Goal: Use online tool/utility: Utilize a website feature to perform a specific function

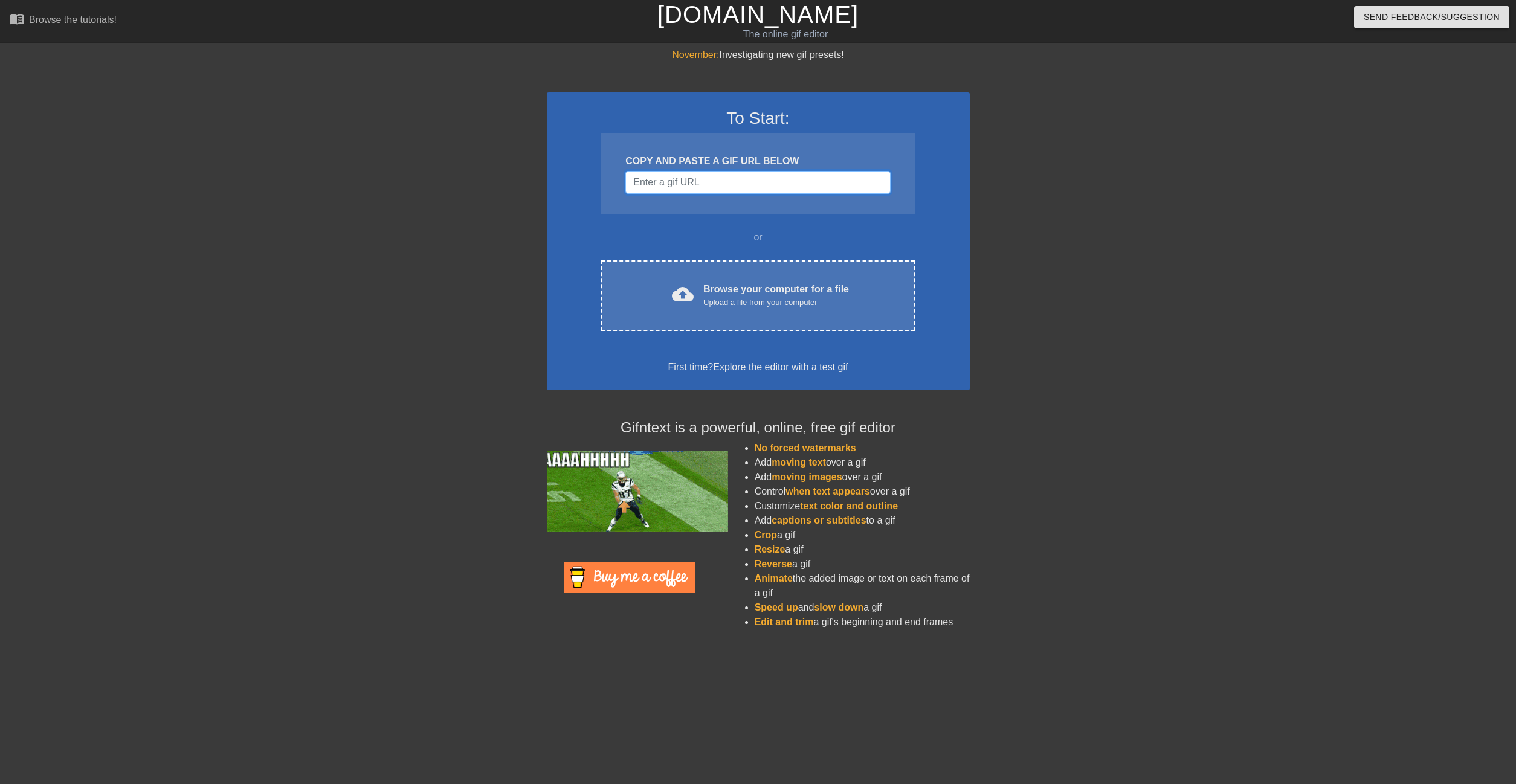
click at [727, 185] on input "Username" at bounding box center [757, 182] width 265 height 23
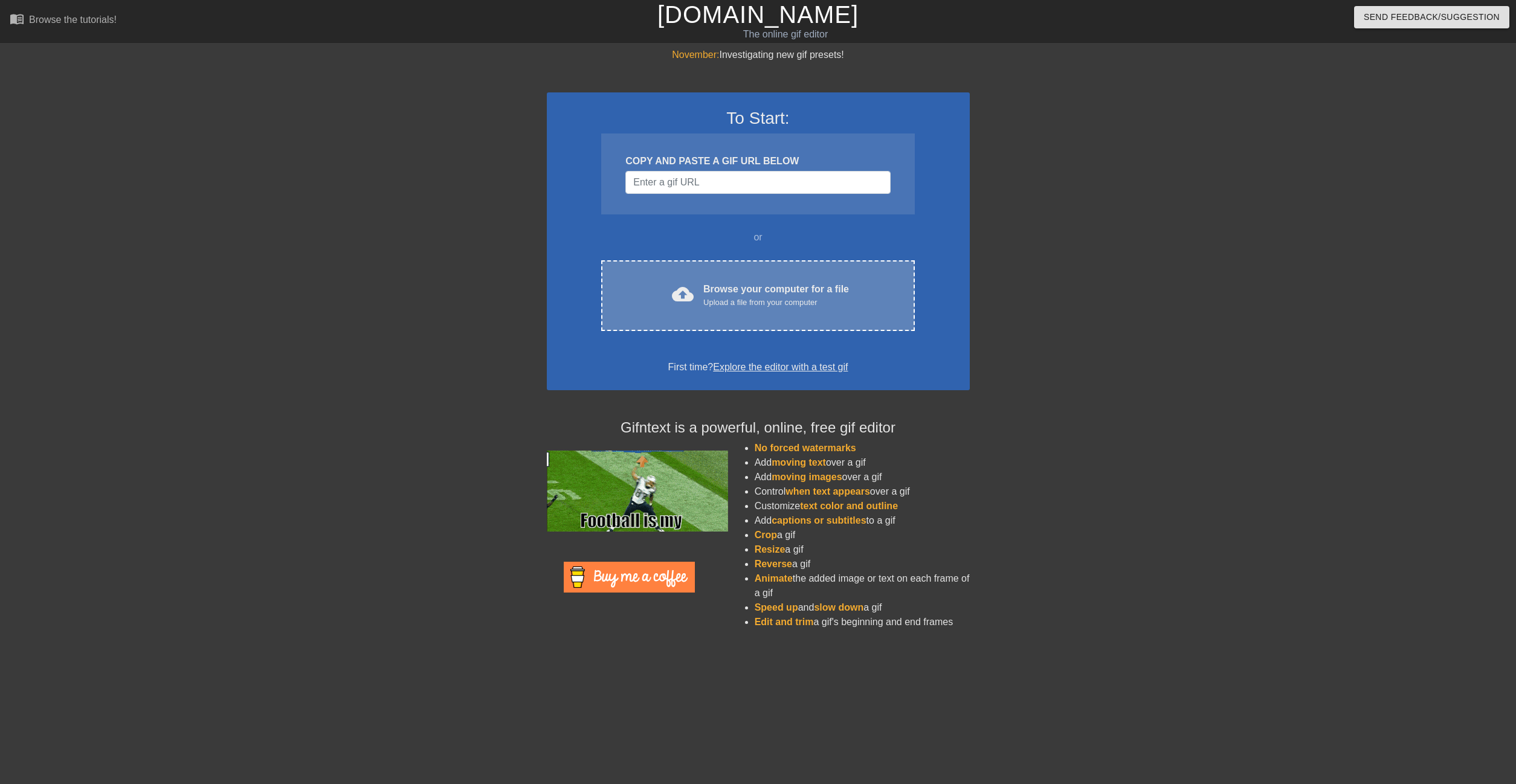
click at [724, 299] on div "Upload a file from your computer" at bounding box center [776, 303] width 145 height 12
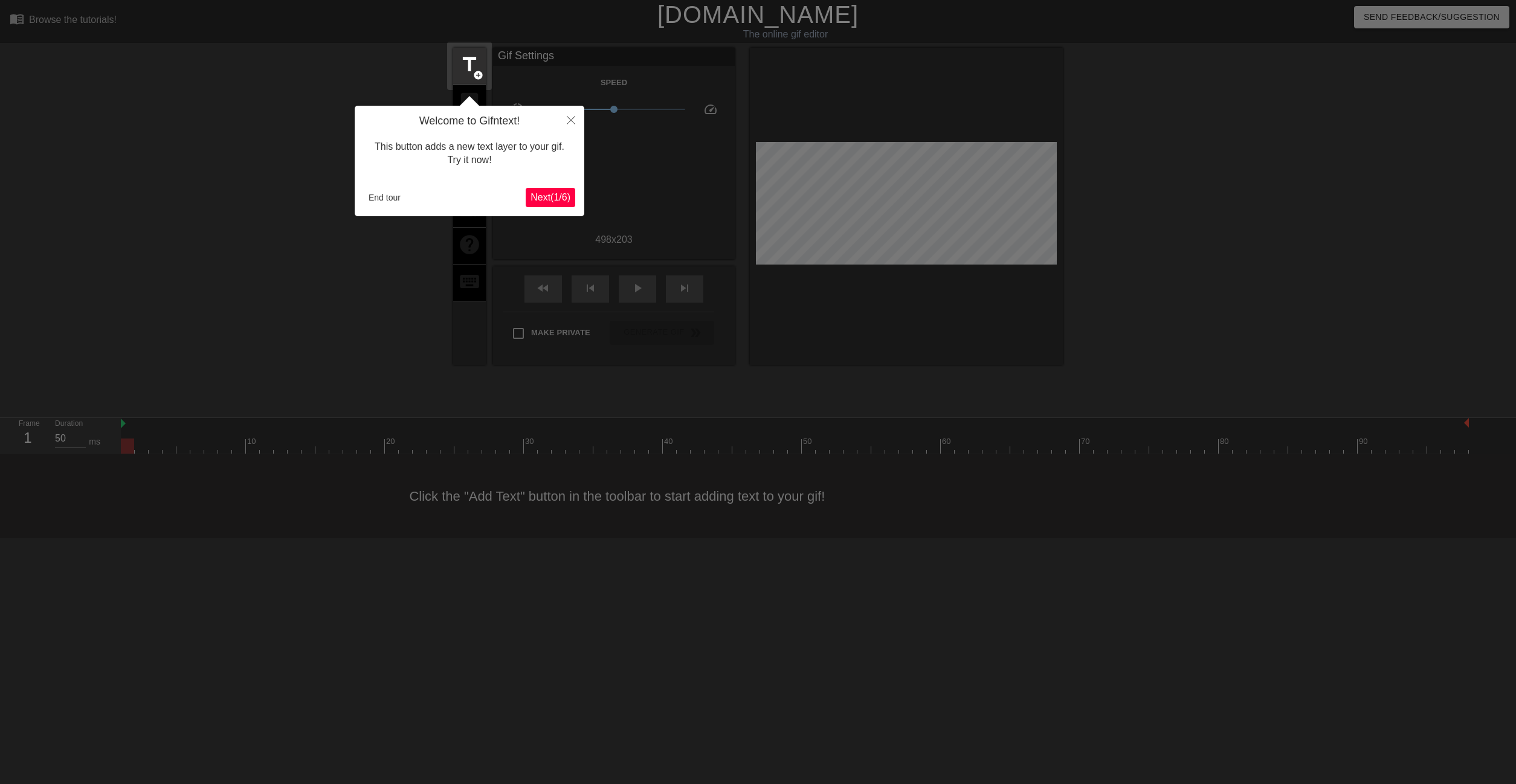
click at [545, 198] on span "Next ( 1 / 6 )" at bounding box center [550, 197] width 40 height 10
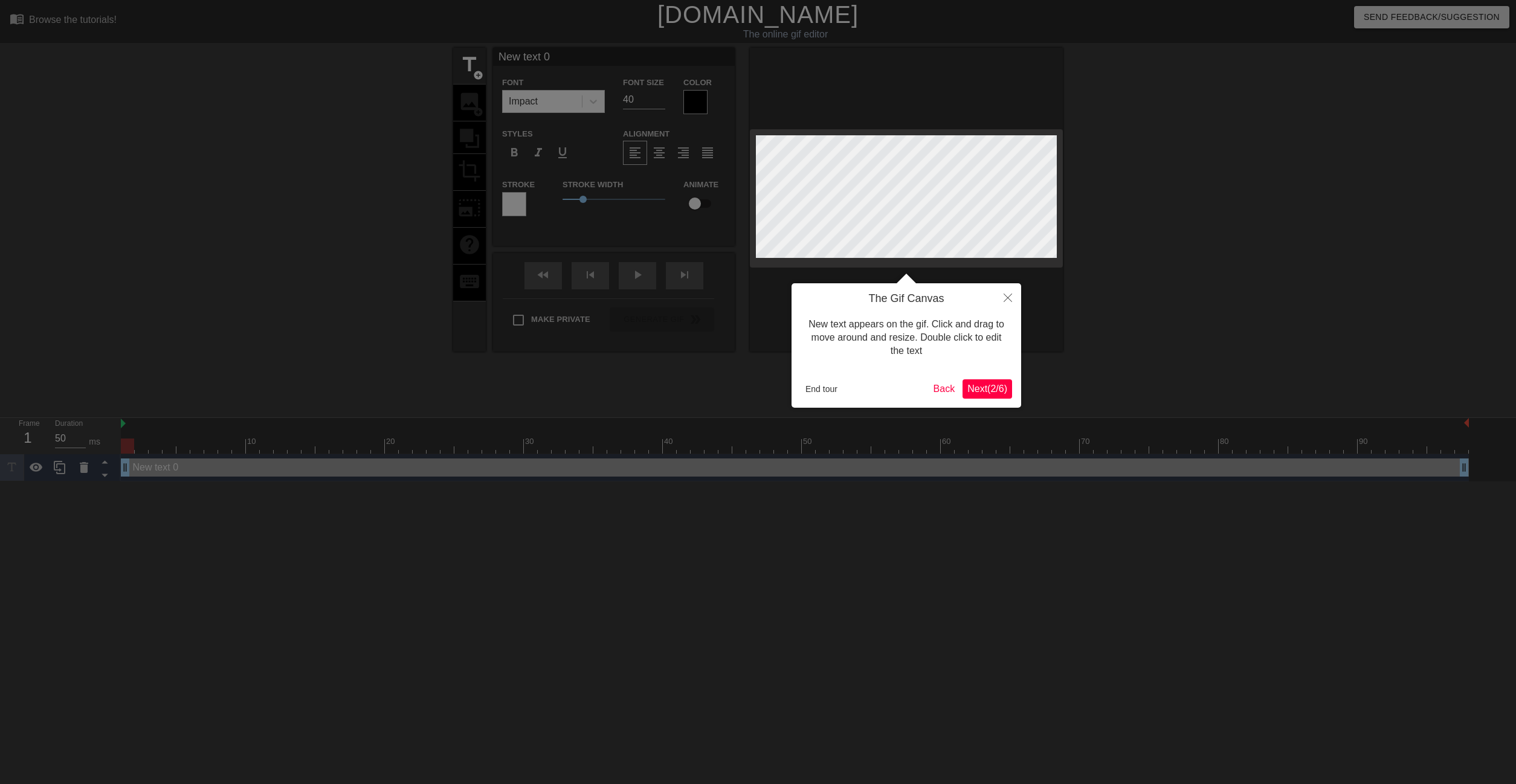
click at [985, 389] on span "Next ( 2 / 6 )" at bounding box center [987, 389] width 40 height 10
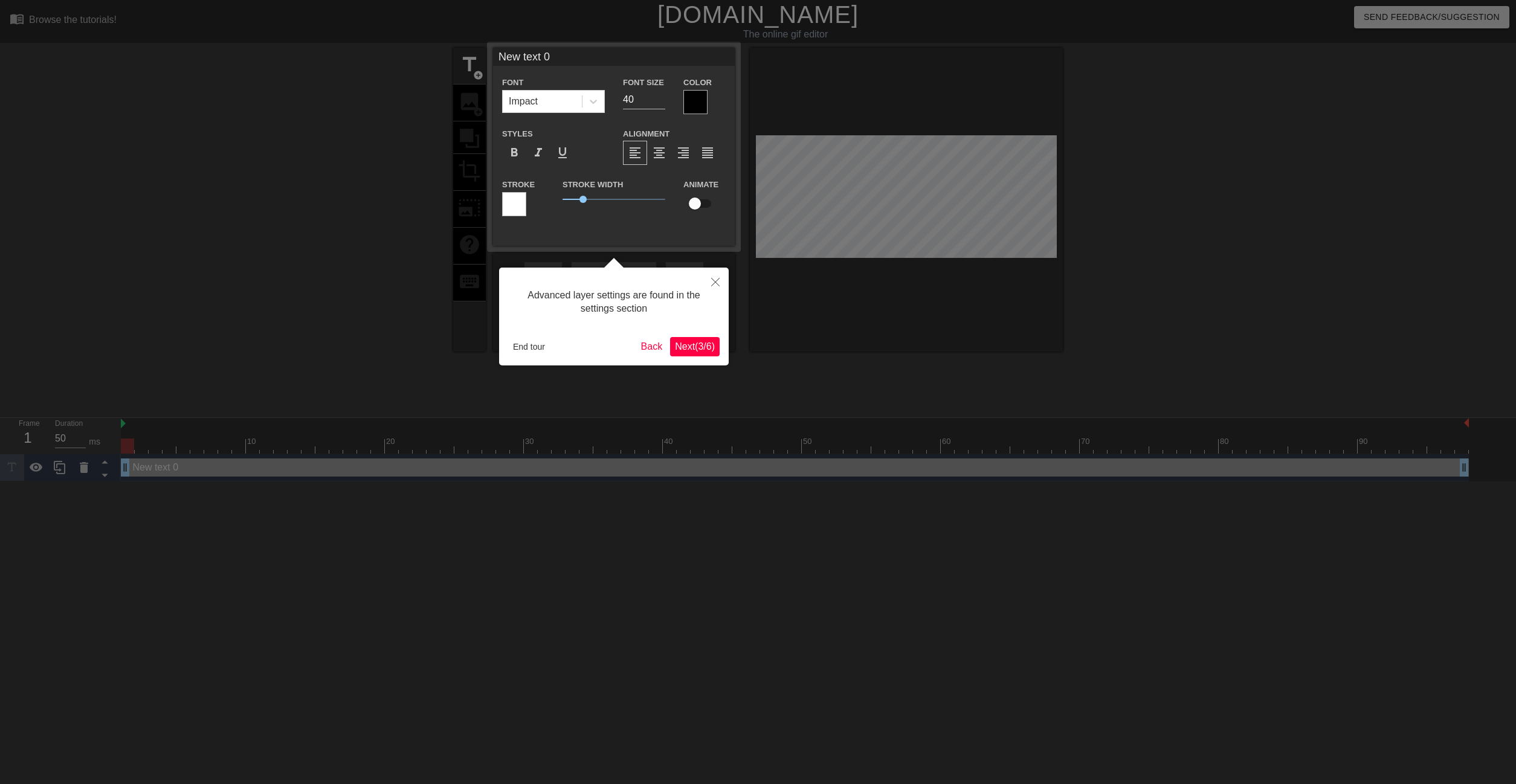
click at [684, 344] on span "Next ( 3 / 6 )" at bounding box center [694, 346] width 40 height 10
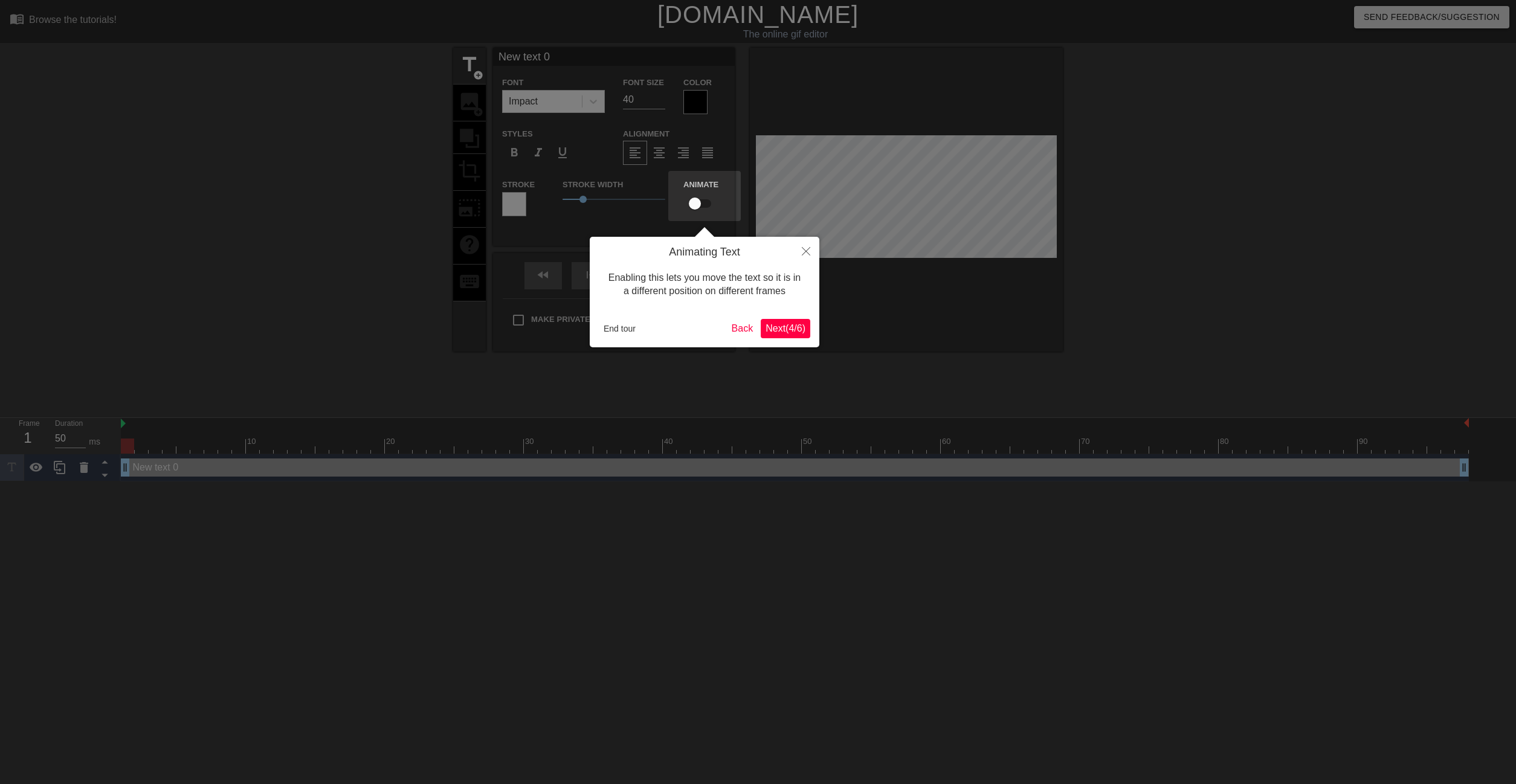
click at [798, 332] on span "Next ( 4 / 6 )" at bounding box center [785, 328] width 40 height 10
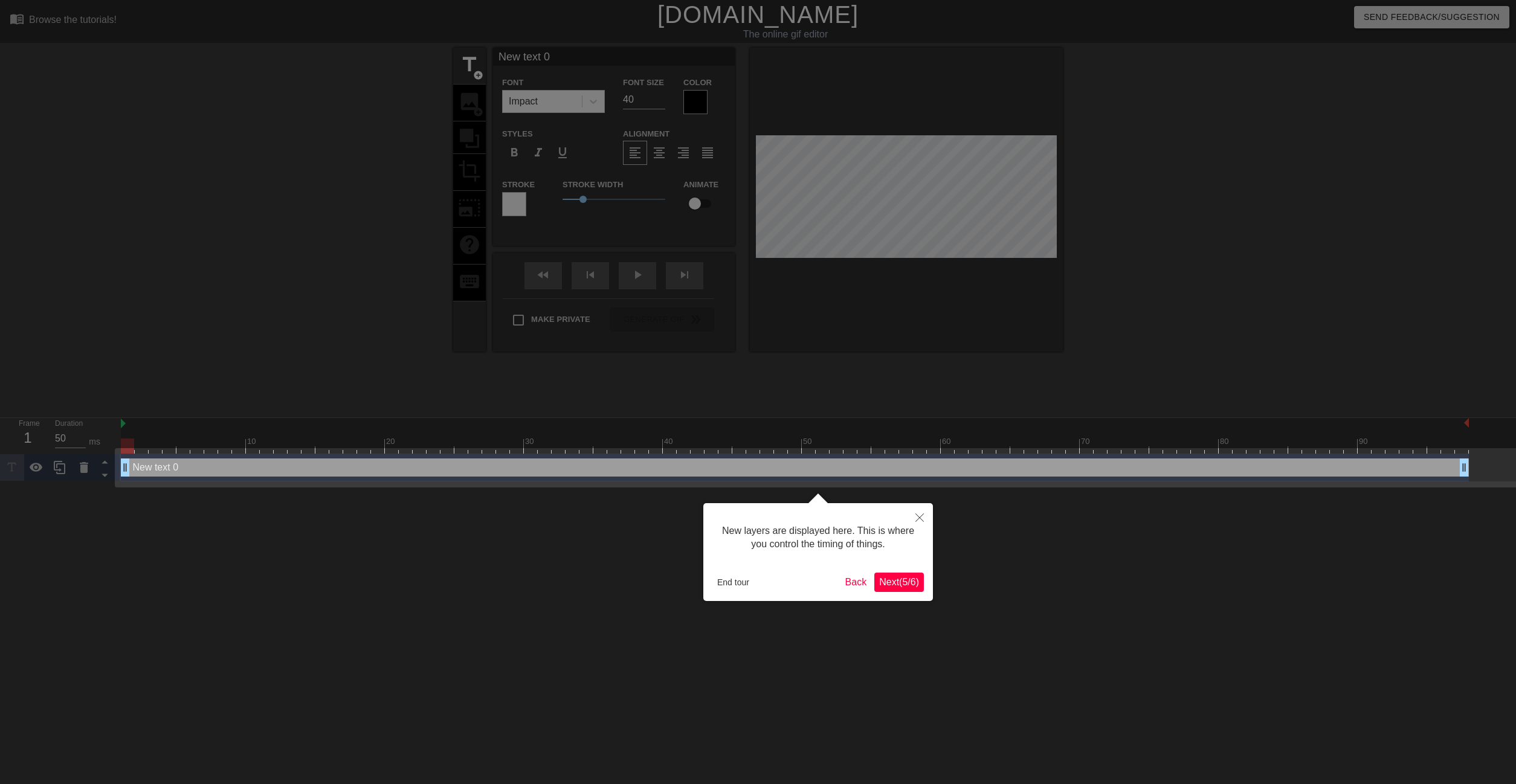
click at [902, 585] on span "Next ( 5 / 6 )" at bounding box center [899, 582] width 40 height 10
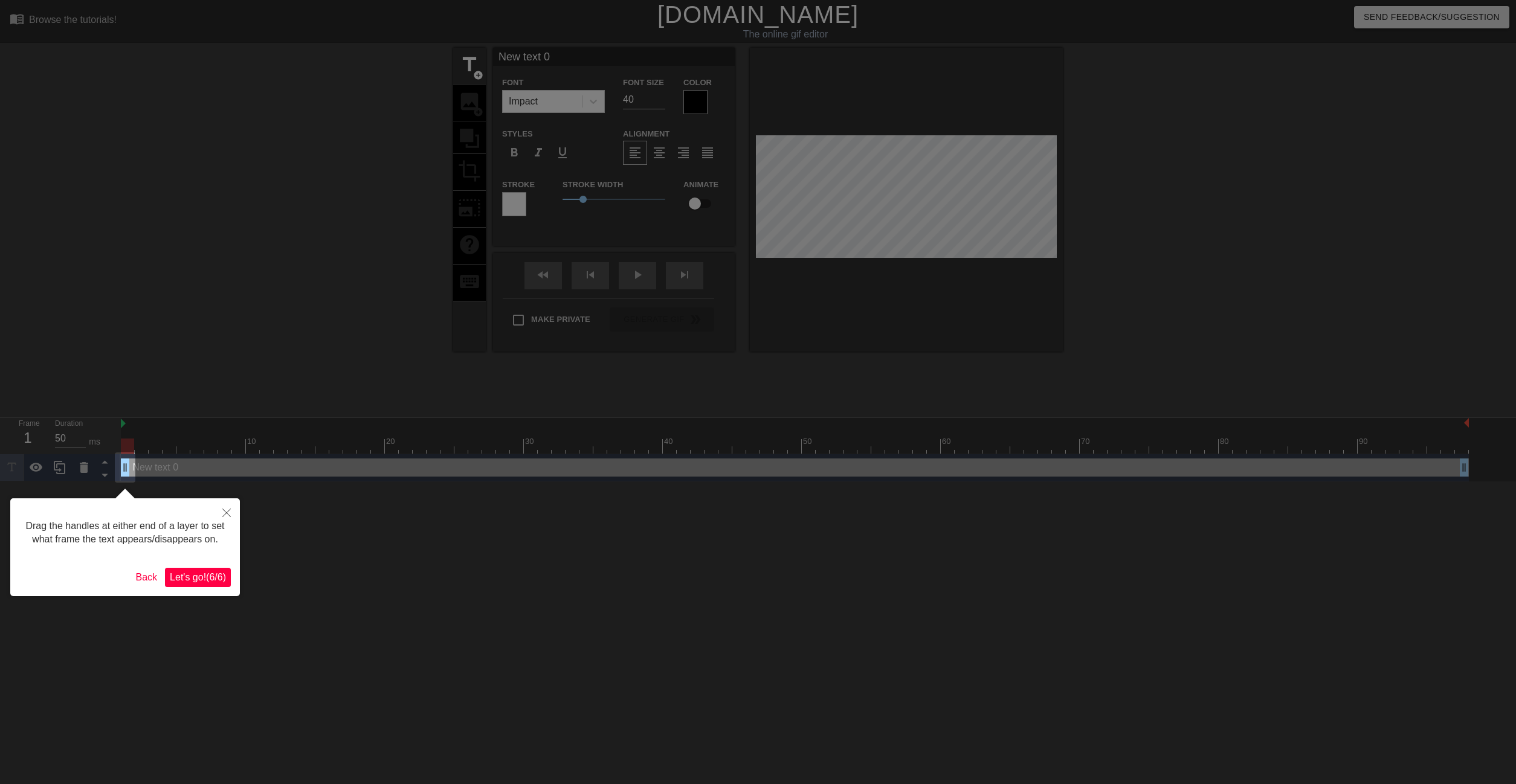
click at [203, 585] on button "Let's go! ( 6 / 6 )" at bounding box center [198, 578] width 66 height 19
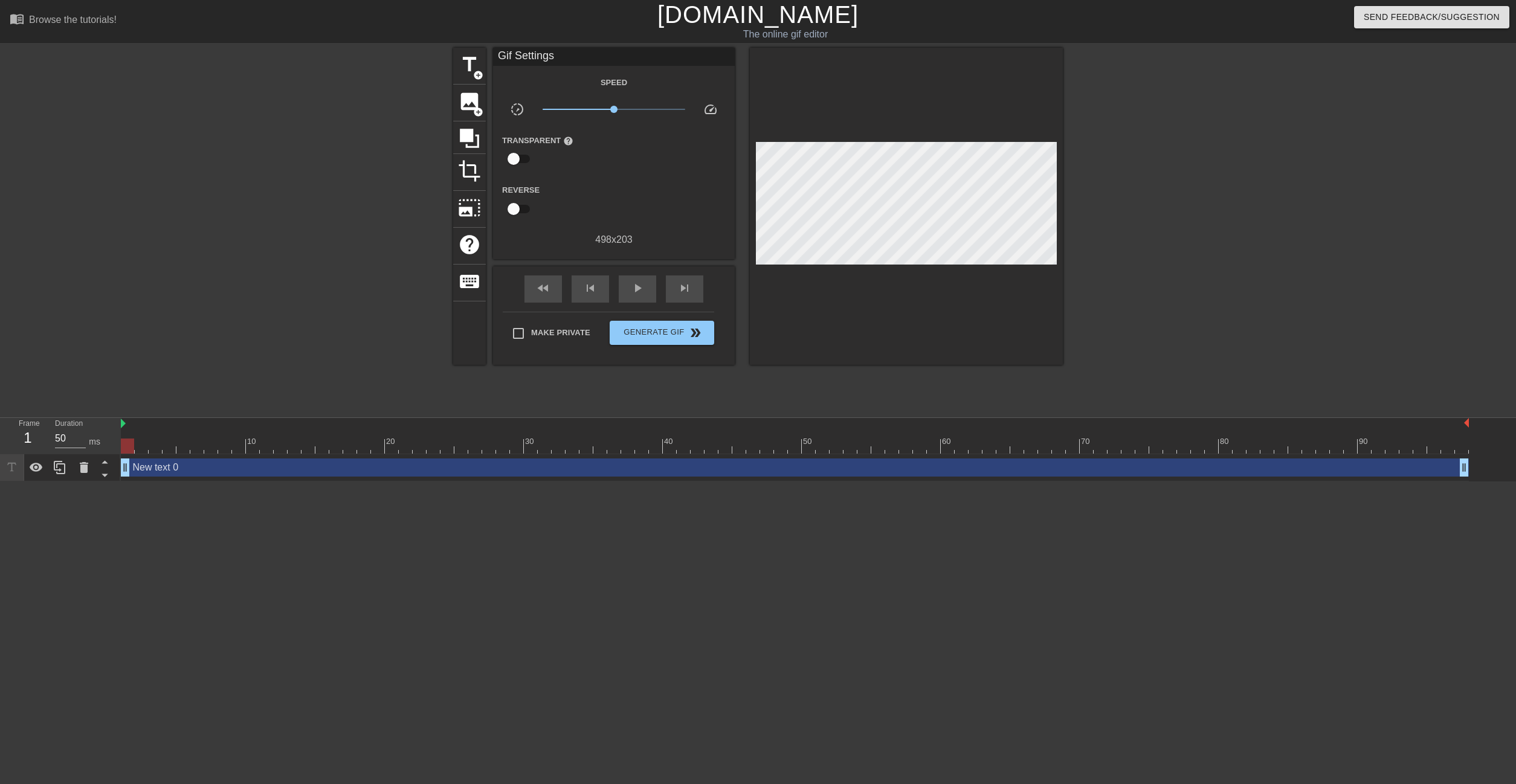
click at [815, 385] on div "title add_circle image add_circle crop photo_size_select_large help keyboard Gi…" at bounding box center [758, 229] width 610 height 363
click at [473, 59] on span "title" at bounding box center [469, 64] width 23 height 23
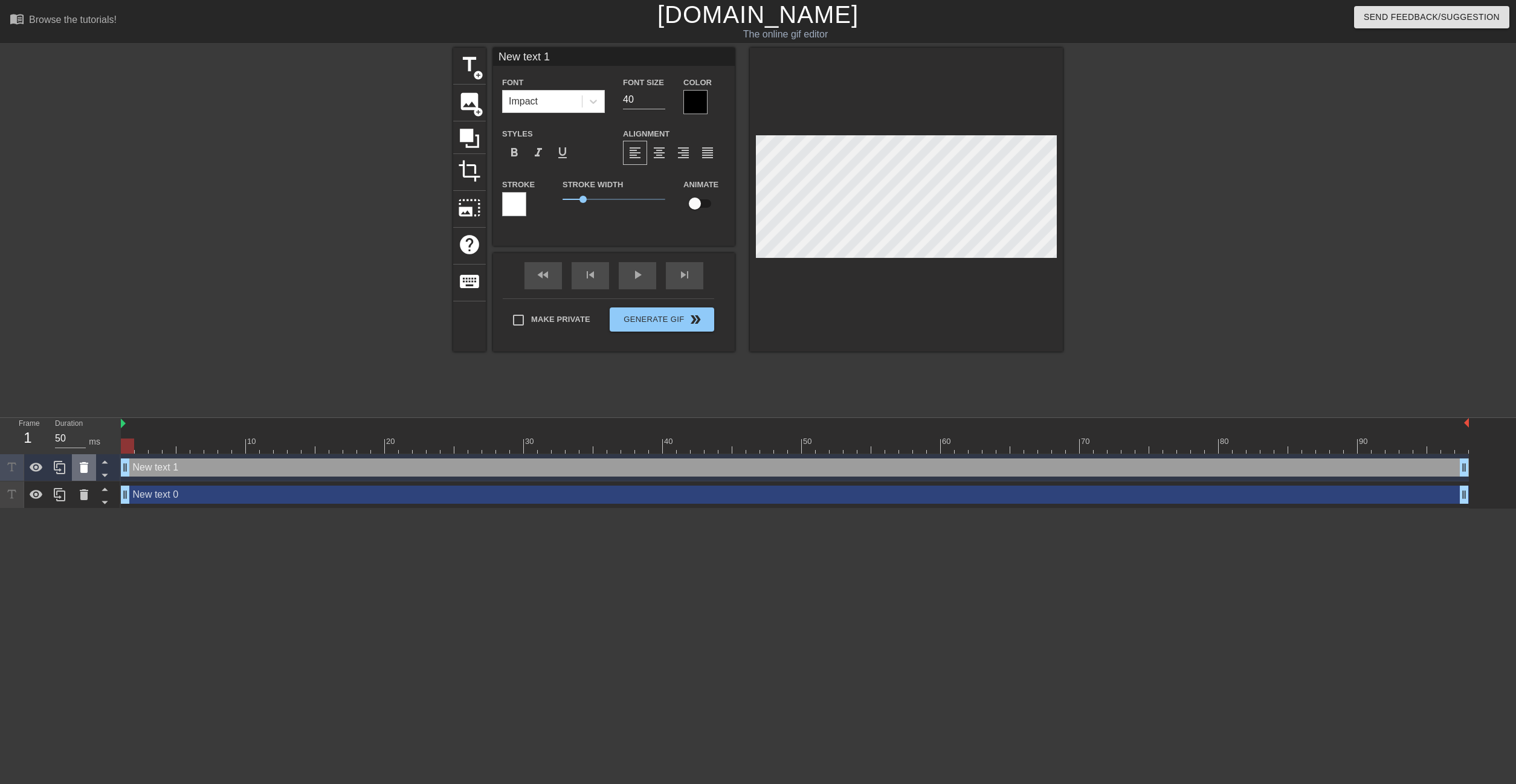
click at [84, 473] on icon at bounding box center [83, 468] width 8 height 11
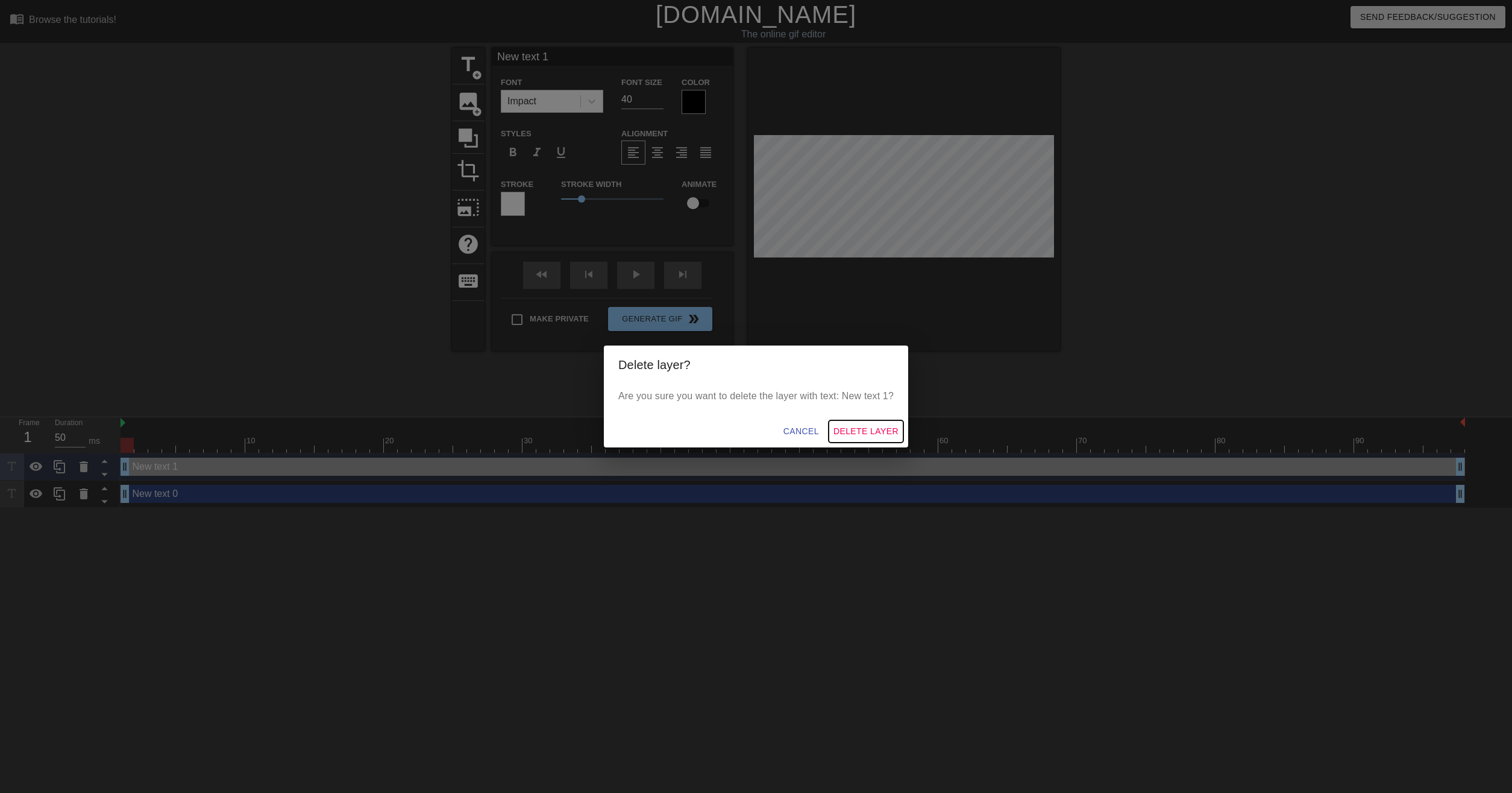
click at [878, 435] on span "Delete Layer" at bounding box center [866, 432] width 65 height 15
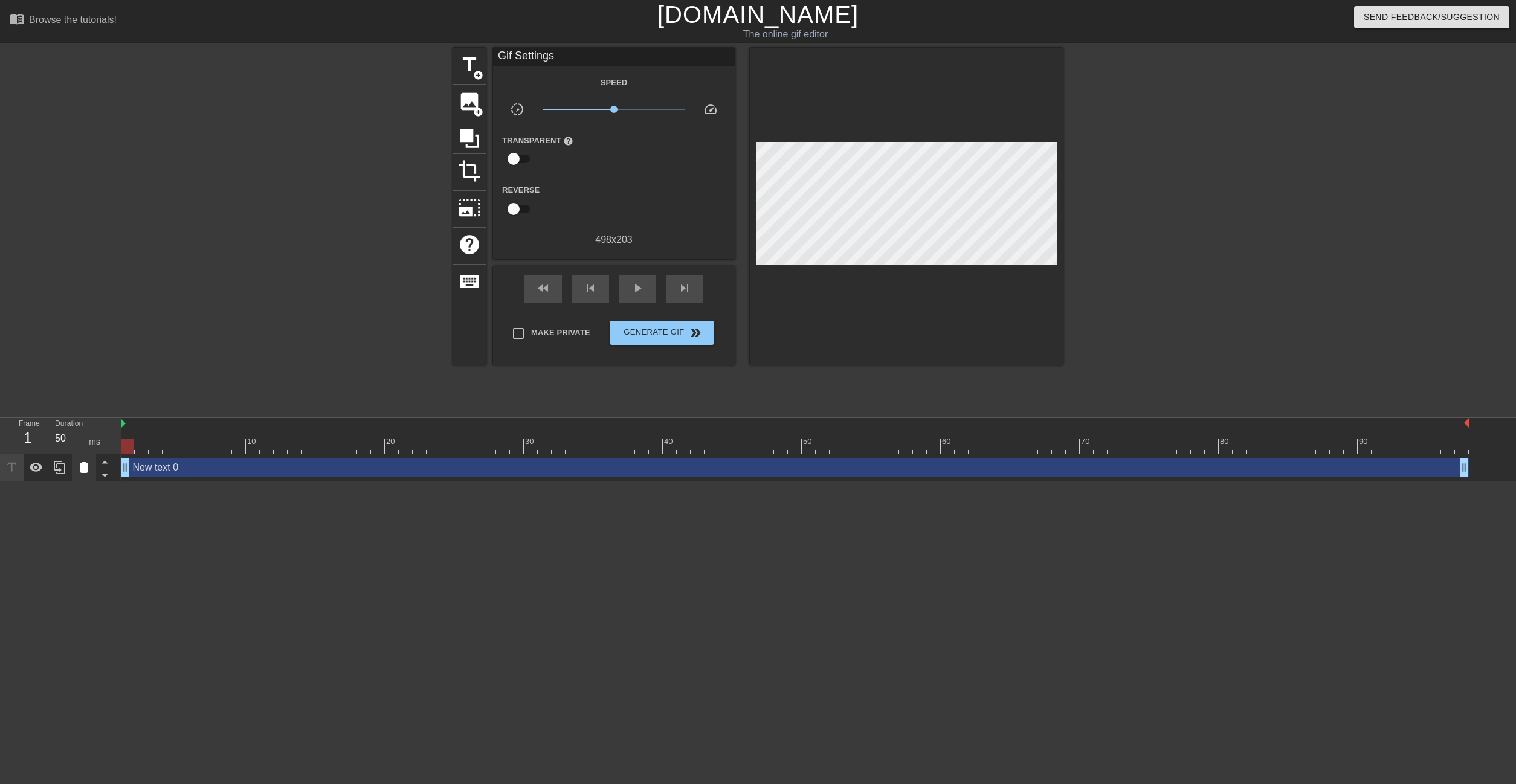
click at [88, 471] on icon at bounding box center [83, 467] width 14 height 14
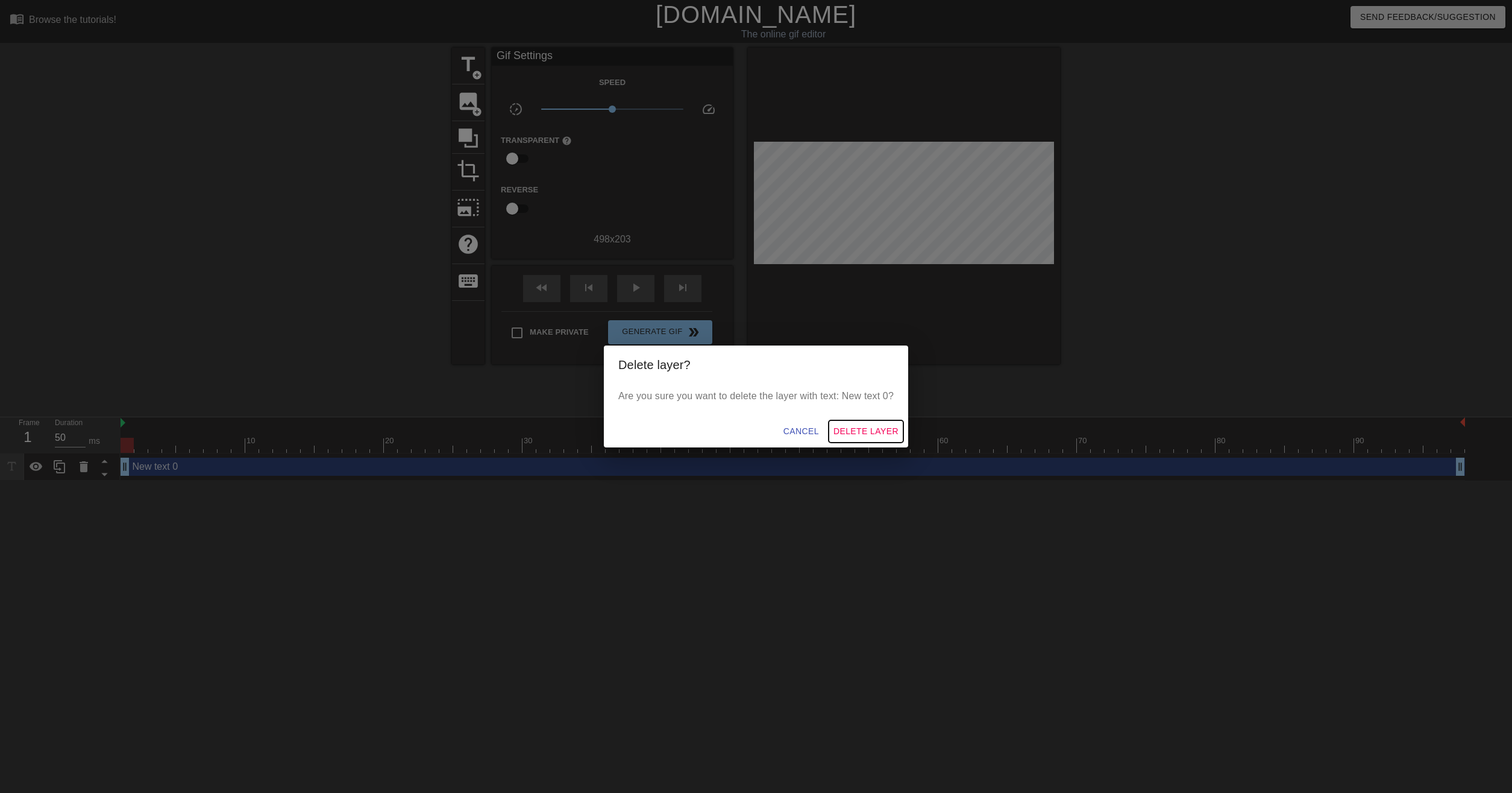
click at [846, 434] on span "Delete Layer" at bounding box center [866, 432] width 65 height 15
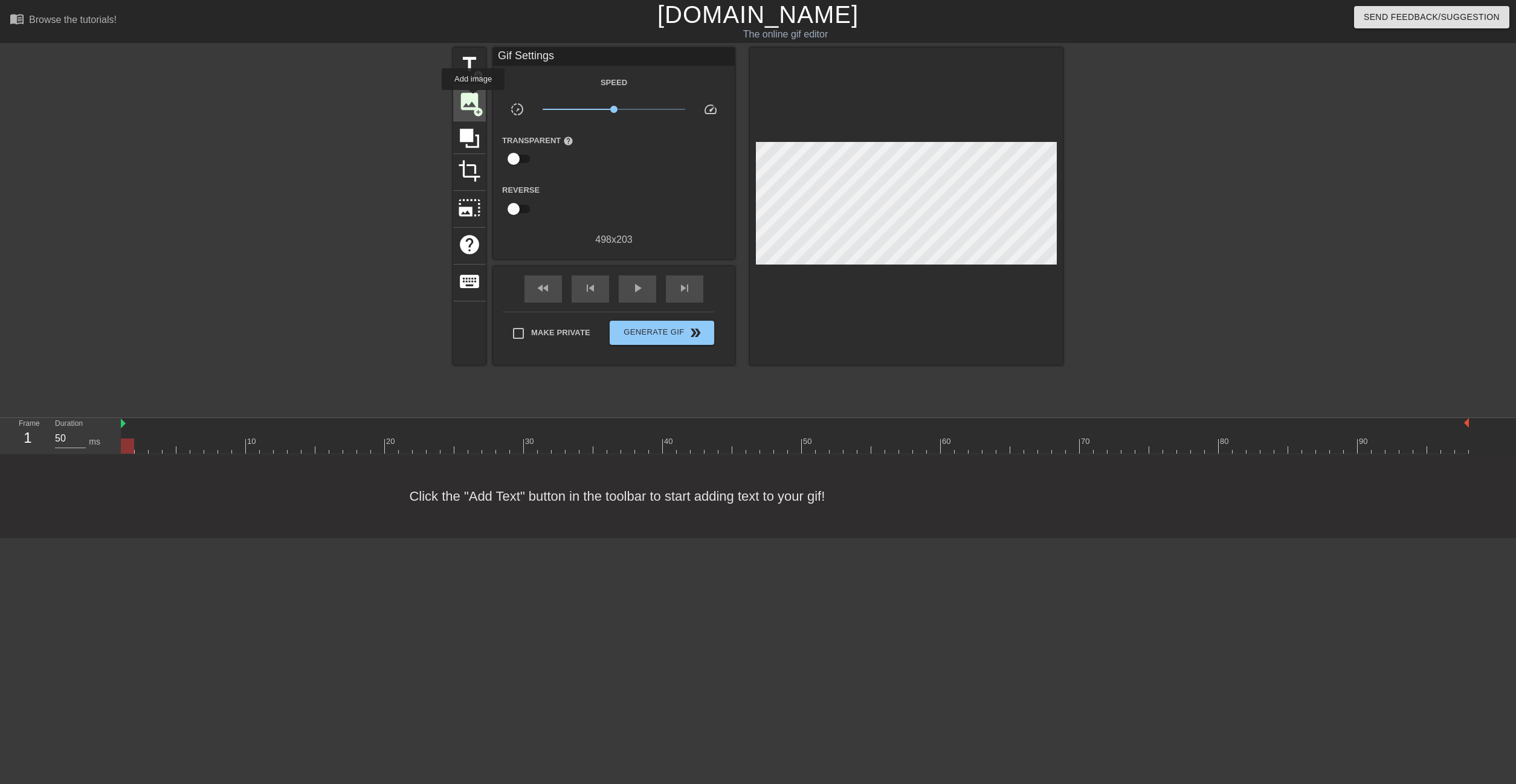
click at [473, 98] on span "image" at bounding box center [469, 101] width 23 height 23
